Goal: Task Accomplishment & Management: Use online tool/utility

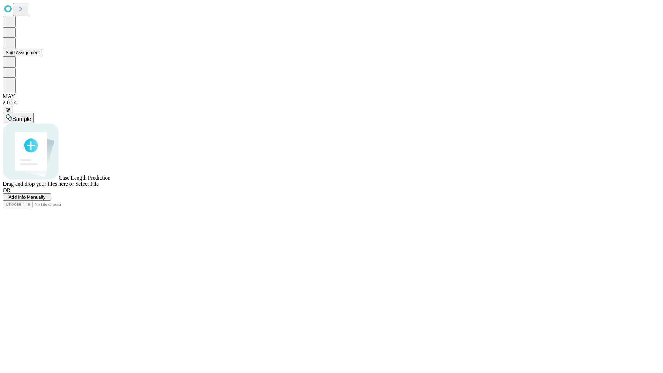
click at [42, 56] on button "Shift Assignment" at bounding box center [23, 52] width 40 height 7
